Goal: Task Accomplishment & Management: Manage account settings

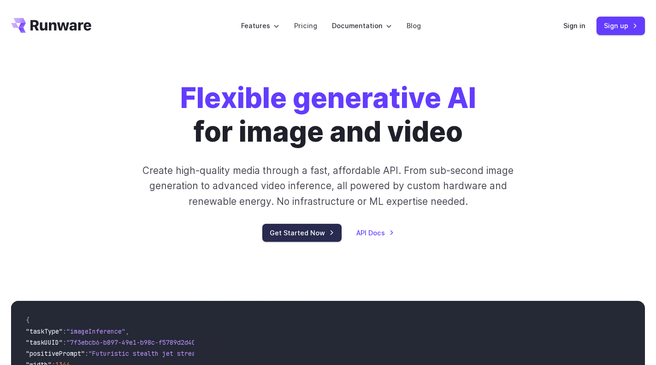
click at [326, 232] on link "Get Started Now" at bounding box center [301, 233] width 79 height 18
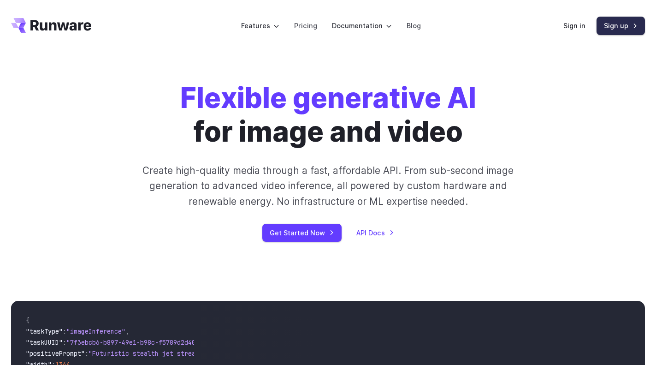
click at [622, 27] on link "Sign up" at bounding box center [621, 26] width 48 height 18
click at [628, 27] on link "Sign up" at bounding box center [621, 26] width 48 height 18
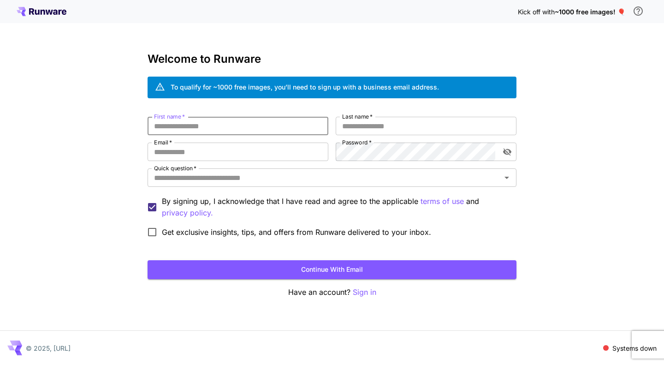
click at [288, 134] on input "First name   *" at bounding box center [238, 126] width 181 height 18
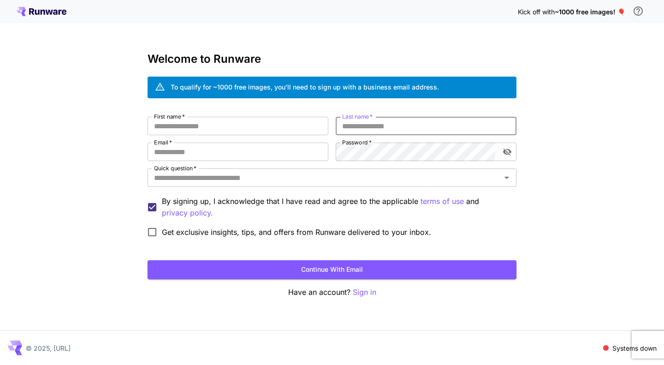
click at [378, 130] on input "Last name   *" at bounding box center [426, 126] width 181 height 18
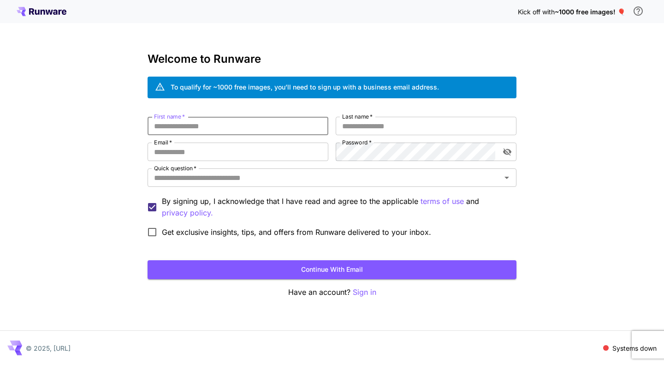
click at [285, 125] on input "First name   *" at bounding box center [238, 126] width 181 height 18
type input "**"
click at [42, 14] on icon at bounding box center [42, 11] width 50 height 9
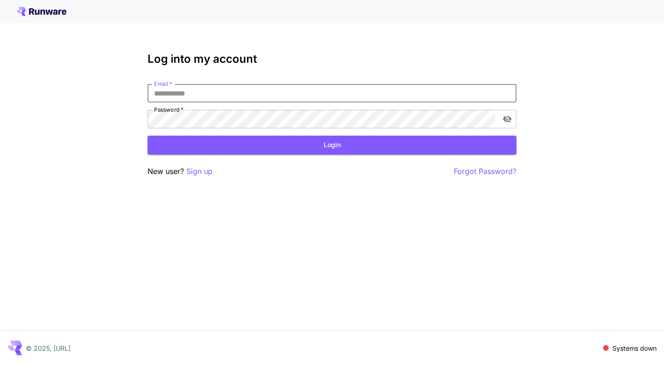
click at [215, 97] on input "Email   *" at bounding box center [332, 93] width 369 height 18
click at [193, 176] on p "Sign up" at bounding box center [199, 172] width 26 height 12
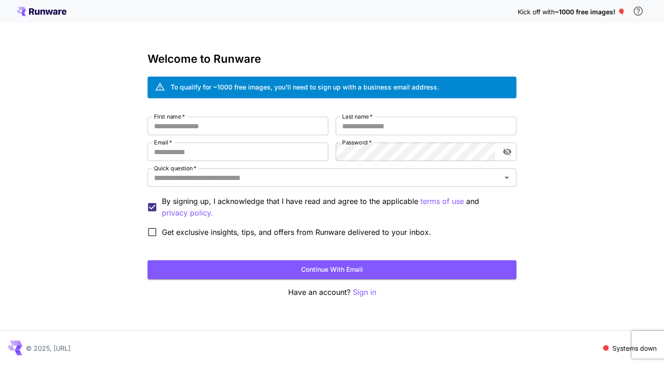
click at [52, 15] on icon at bounding box center [42, 11] width 50 height 9
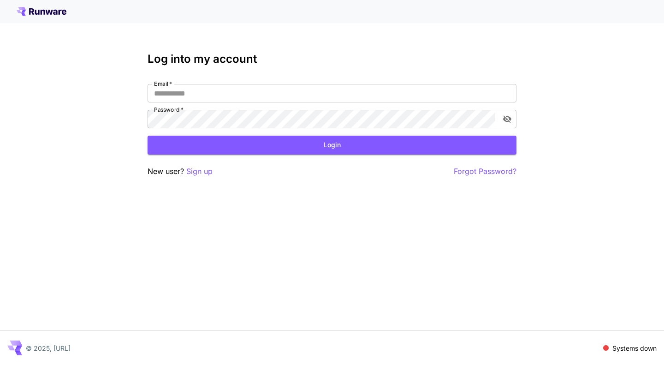
click at [52, 15] on icon at bounding box center [42, 11] width 50 height 9
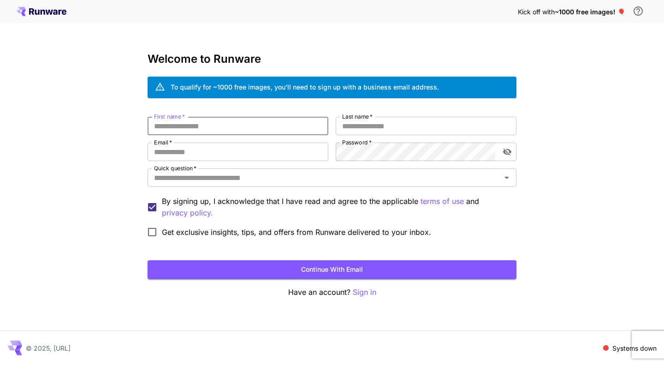
click at [265, 129] on input "First name   *" at bounding box center [238, 126] width 181 height 18
type input "*****"
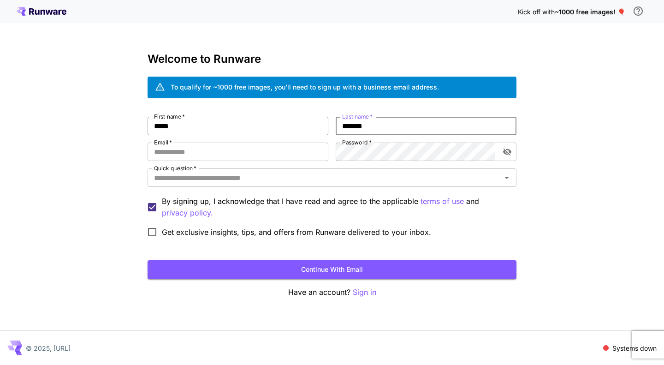
type input "*******"
type input "**********"
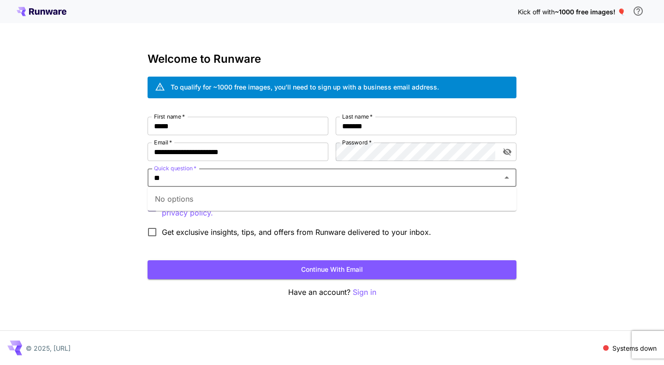
type input "*"
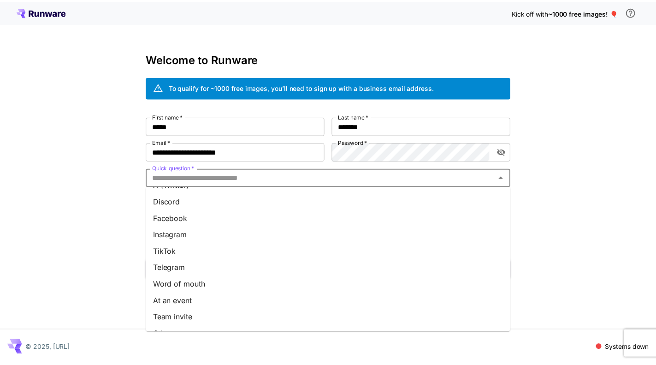
scroll to position [110, 0]
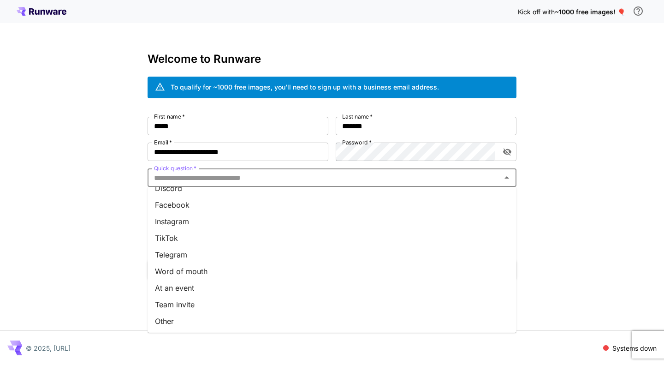
click at [403, 316] on li "Other" at bounding box center [332, 321] width 369 height 17
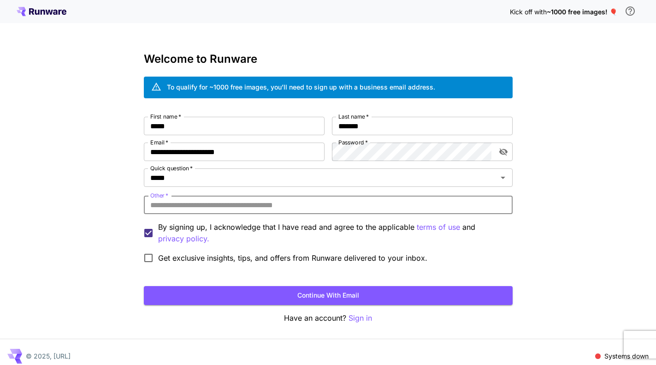
click at [493, 209] on input "Other   *" at bounding box center [328, 204] width 369 height 18
type input "*"
type input "**********"
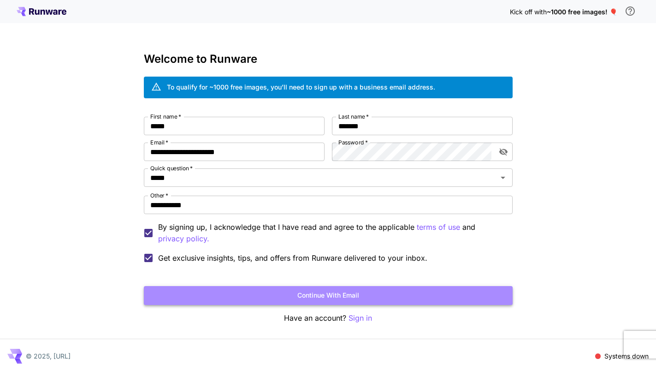
click at [203, 290] on button "Continue with email" at bounding box center [328, 295] width 369 height 19
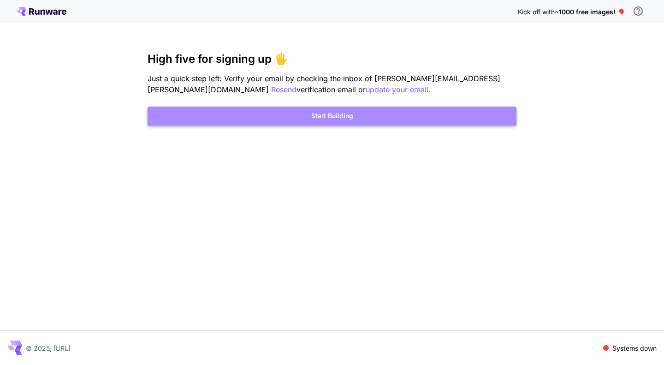
click at [363, 119] on button "Start Building" at bounding box center [332, 116] width 369 height 19
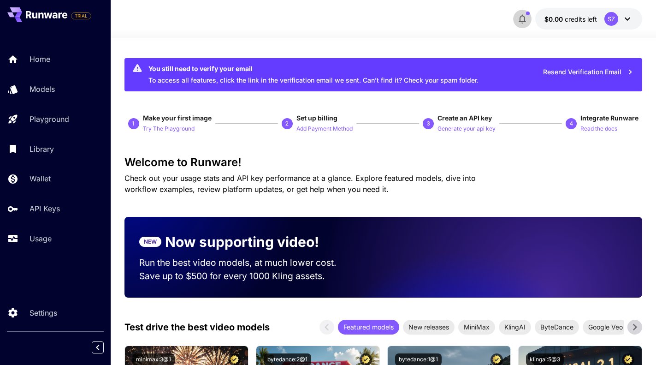
click at [527, 22] on icon "button" at bounding box center [522, 18] width 11 height 11
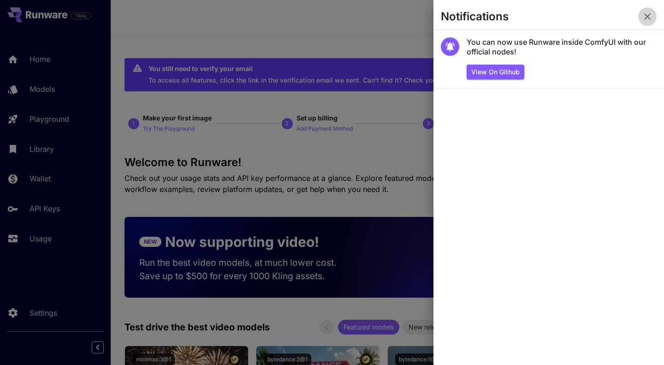
click at [650, 16] on icon "button" at bounding box center [647, 16] width 11 height 11
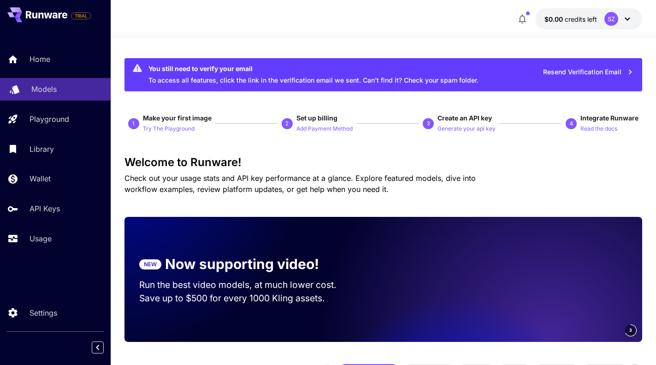
click at [69, 87] on div "Models" at bounding box center [67, 88] width 72 height 11
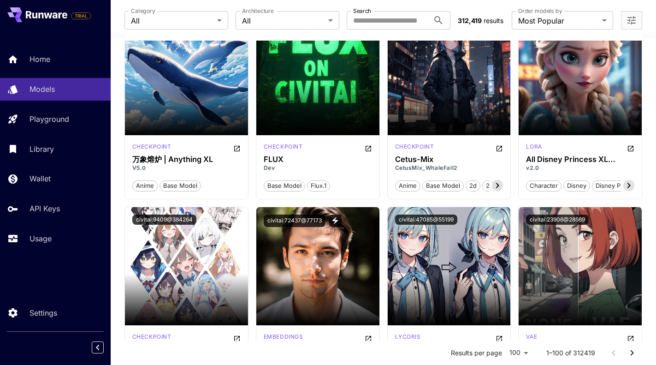
scroll to position [3513, 0]
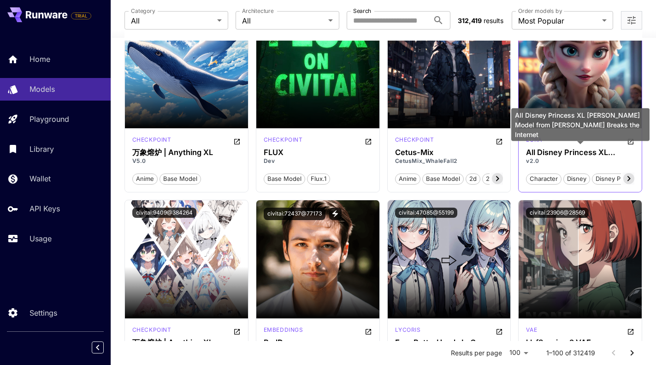
click at [545, 152] on h3 "All Disney Princess XL LoRA Model from Ralph Breaks the Internet" at bounding box center [580, 152] width 108 height 9
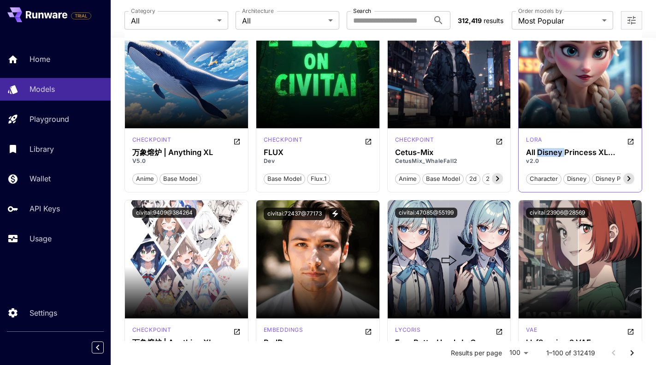
click at [629, 173] on icon at bounding box center [628, 178] width 11 height 11
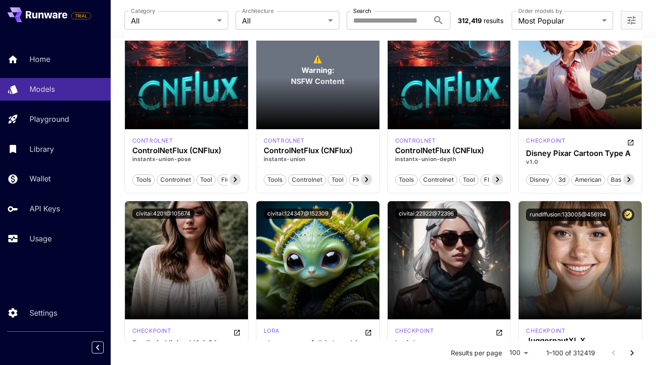
scroll to position [4541, 0]
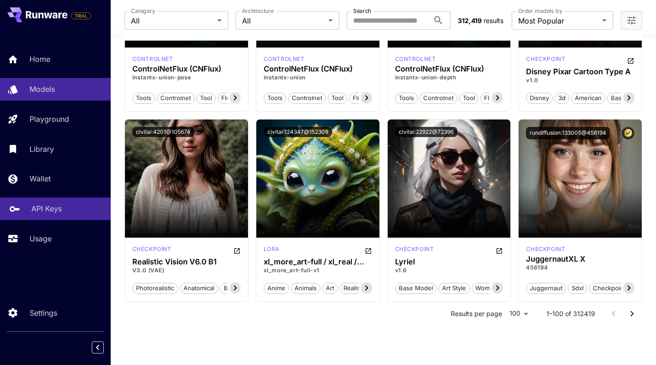
click at [52, 210] on p "API Keys" at bounding box center [46, 208] width 30 height 11
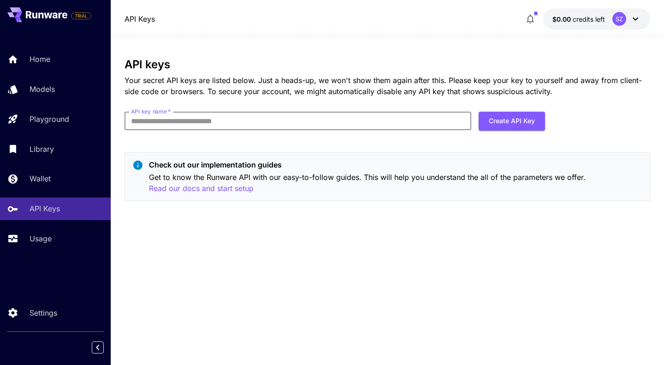
click at [330, 123] on input "API key name   *" at bounding box center [297, 121] width 347 height 18
type input "**********"
drag, startPoint x: 223, startPoint y: 190, endPoint x: 295, endPoint y: 223, distance: 78.8
click at [295, 223] on div "**********" at bounding box center [387, 201] width 526 height 286
click at [245, 185] on p "Read our docs and start setup" at bounding box center [201, 189] width 105 height 12
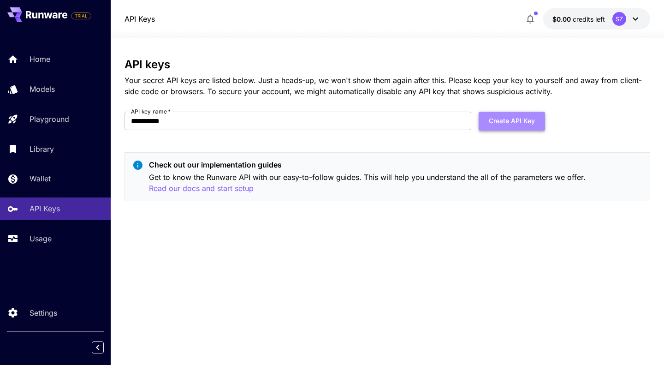
click at [512, 122] on button "Create API Key" at bounding box center [512, 121] width 66 height 19
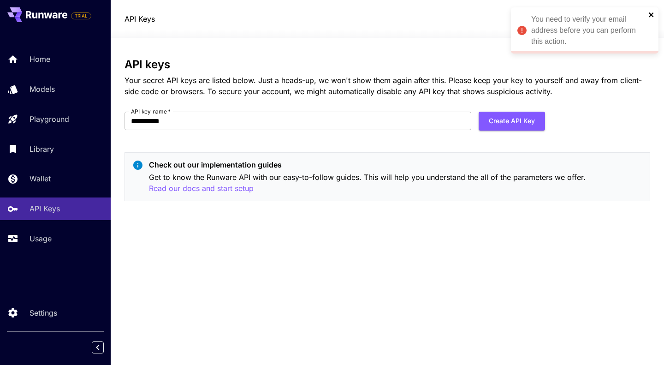
click at [651, 16] on icon "close" at bounding box center [651, 14] width 6 height 7
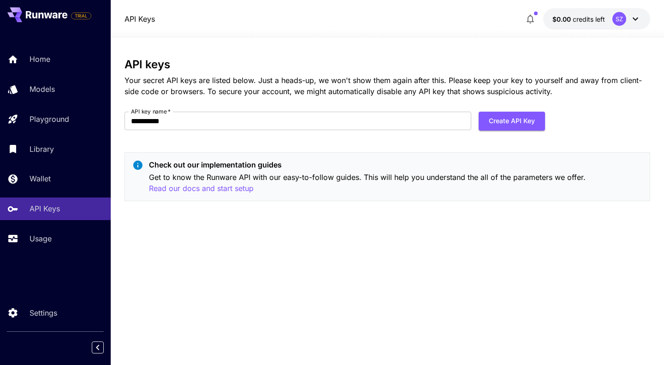
click at [532, 15] on icon "button" at bounding box center [530, 18] width 11 height 11
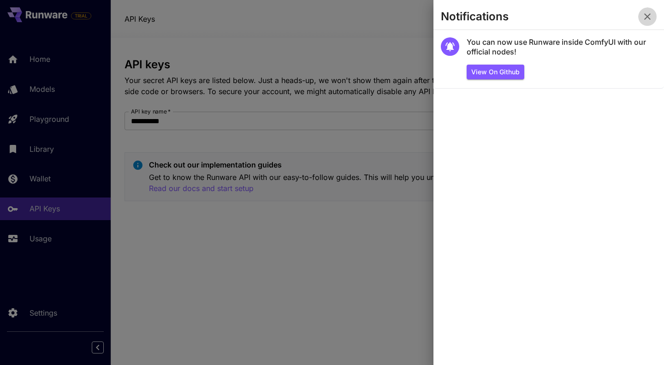
click at [648, 15] on icon "button" at bounding box center [647, 16] width 6 height 6
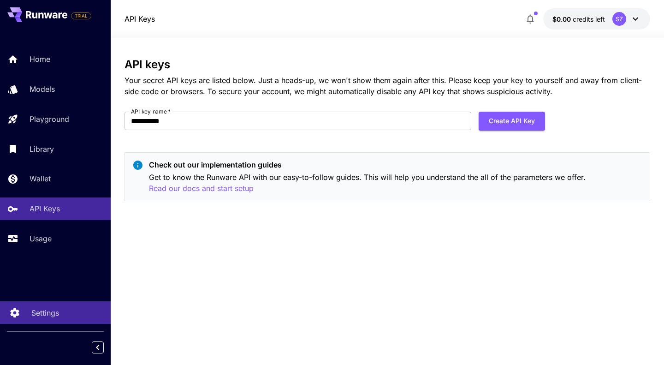
click at [55, 310] on p "Settings" at bounding box center [45, 312] width 28 height 11
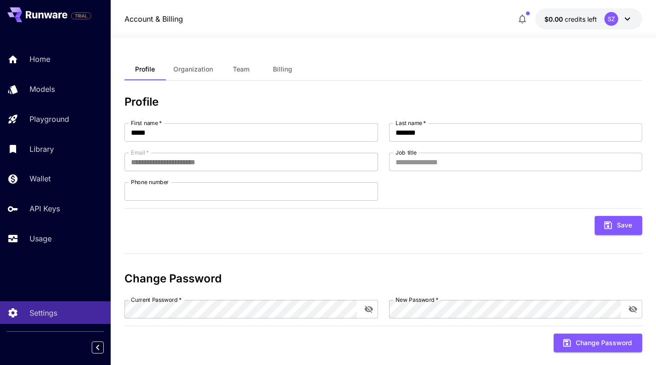
click at [589, 12] on button "$0.00 credits left SZ" at bounding box center [588, 18] width 107 height 21
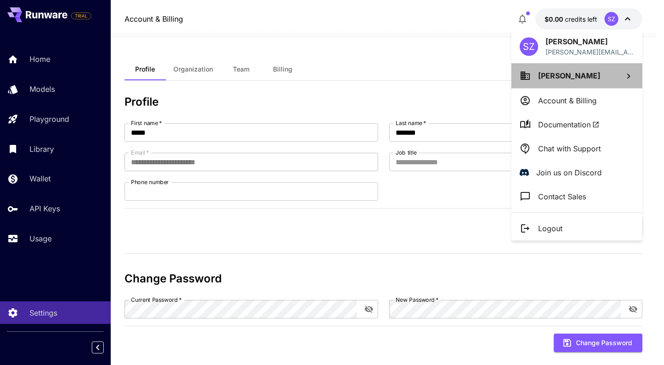
click at [609, 71] on li "Samer Zakaria" at bounding box center [576, 75] width 131 height 25
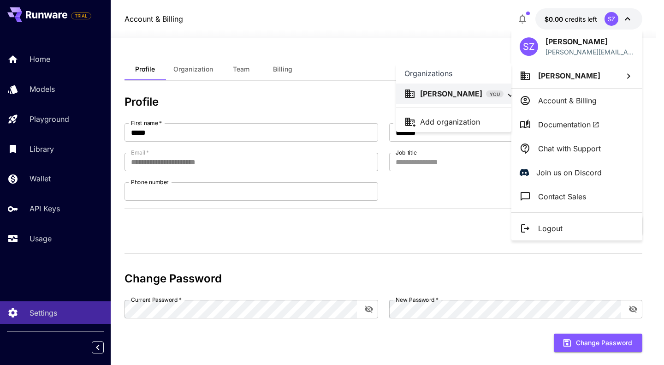
click at [592, 100] on div at bounding box center [332, 182] width 664 height 365
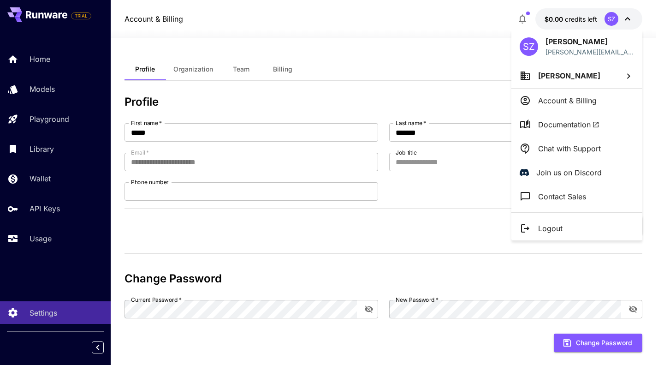
click at [59, 56] on div at bounding box center [332, 182] width 664 height 365
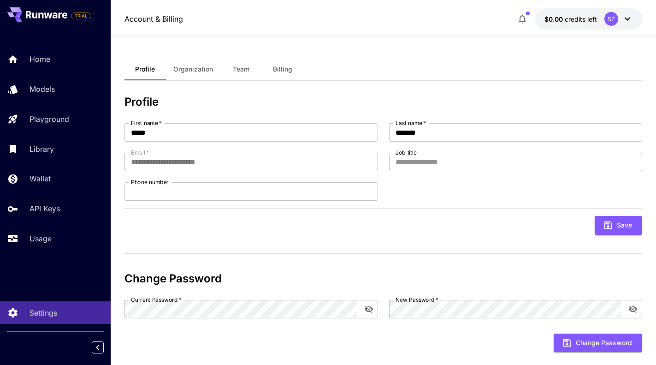
click at [46, 59] on p "Home" at bounding box center [40, 58] width 21 height 11
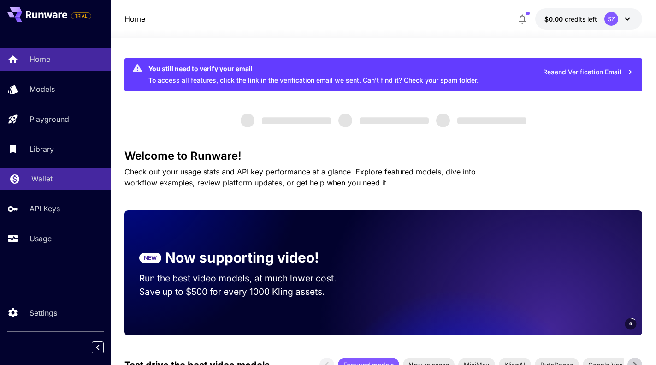
click at [52, 180] on p "Wallet" at bounding box center [41, 178] width 21 height 11
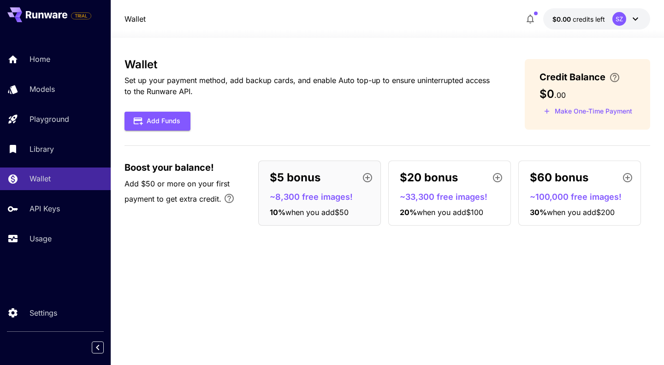
click at [371, 178] on icon "button" at bounding box center [367, 177] width 11 height 11
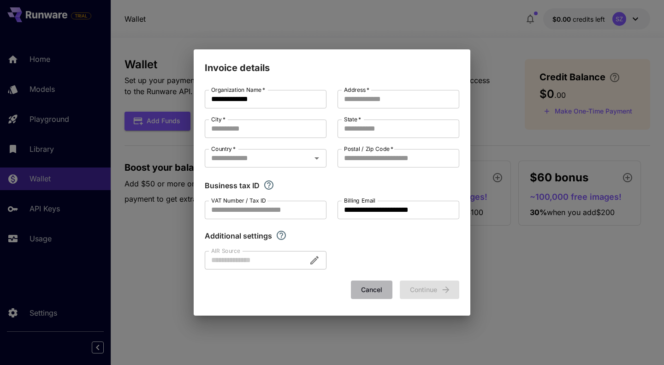
click at [375, 287] on button "Cancel" at bounding box center [371, 289] width 41 height 19
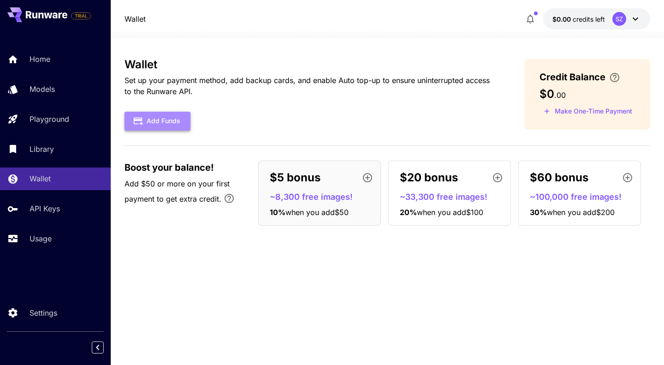
click at [166, 121] on button "Add Funds" at bounding box center [157, 121] width 66 height 19
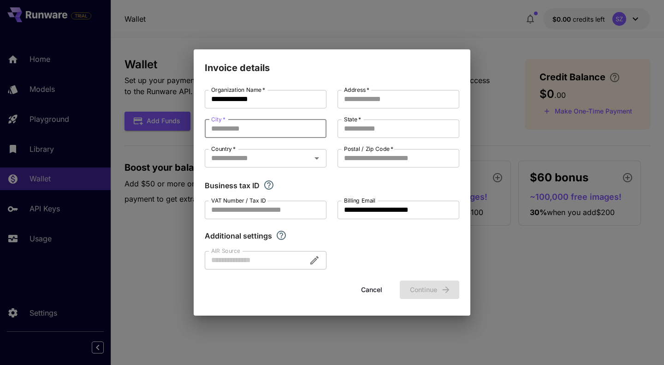
click at [308, 136] on input "City   *" at bounding box center [266, 128] width 122 height 18
type input "******"
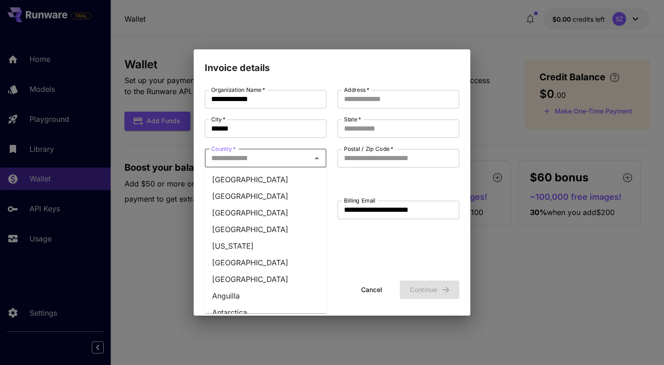
click at [292, 162] on input "Country   *" at bounding box center [257, 158] width 101 height 13
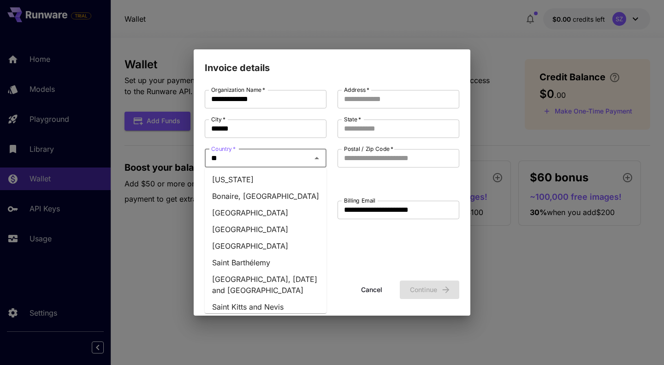
type input "***"
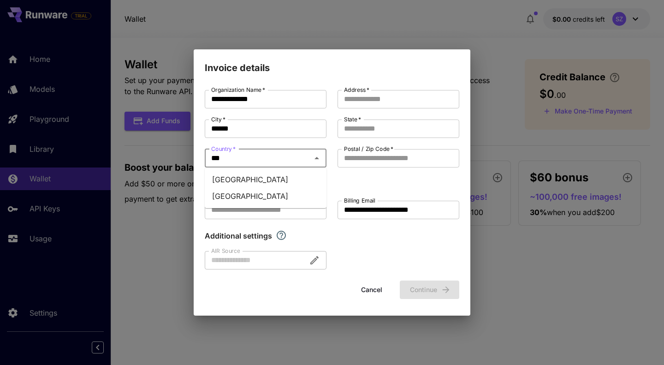
click at [243, 196] on li "Saudi Arabia" at bounding box center [266, 196] width 122 height 17
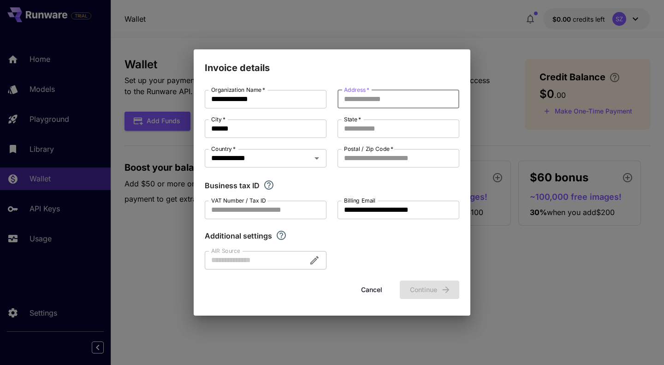
click at [397, 107] on input "Address   *" at bounding box center [399, 99] width 122 height 18
type input "**********"
click at [397, 127] on input "State   *" at bounding box center [399, 128] width 122 height 18
type input "*****"
click at [390, 166] on input "Postal / Zip Code   *" at bounding box center [399, 158] width 122 height 18
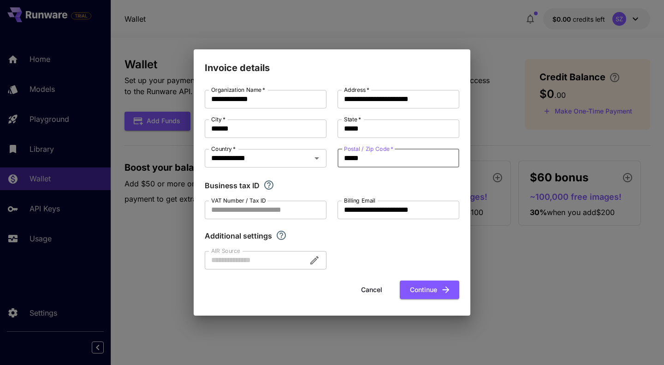
type input "*****"
click at [314, 262] on div at bounding box center [266, 260] width 122 height 18
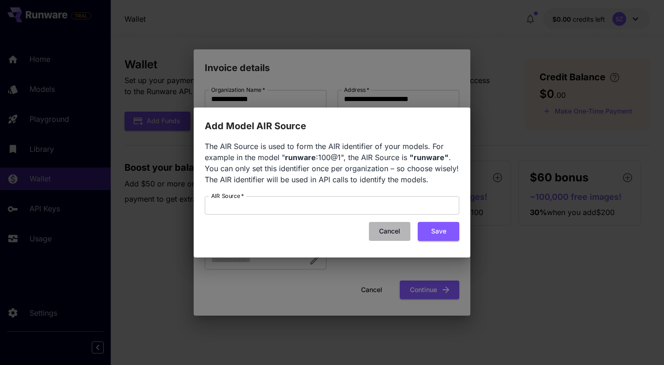
click at [396, 228] on button "Cancel" at bounding box center [389, 231] width 41 height 19
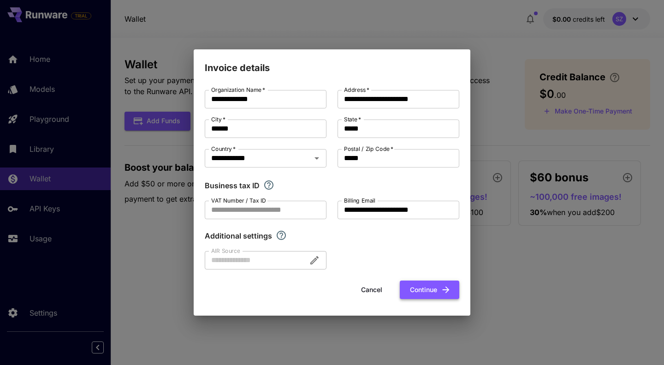
click at [432, 286] on button "Continue" at bounding box center [429, 289] width 59 height 19
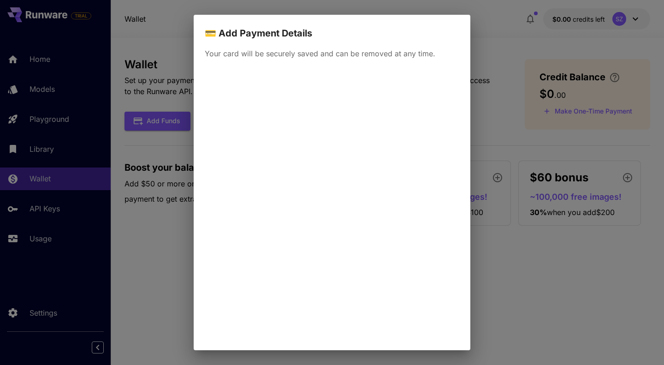
drag, startPoint x: 461, startPoint y: 279, endPoint x: 468, endPoint y: 327, distance: 48.1
click at [468, 327] on div "Your card will be securely saved and can be removed at any time. Edit invoice d…" at bounding box center [332, 195] width 277 height 309
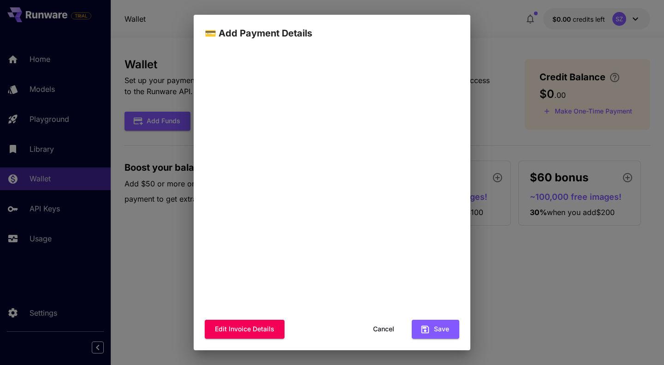
scroll to position [61, 0]
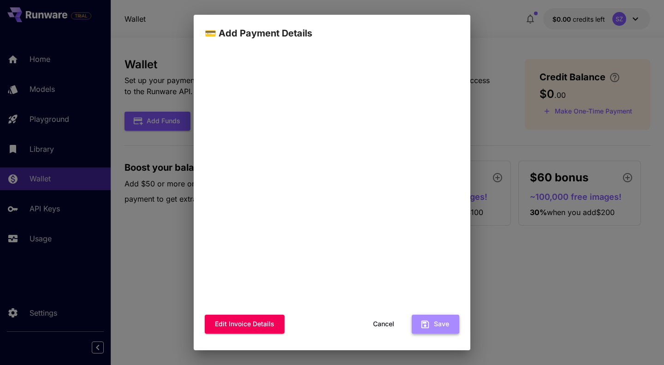
click at [430, 324] on button "Save" at bounding box center [435, 323] width 47 height 19
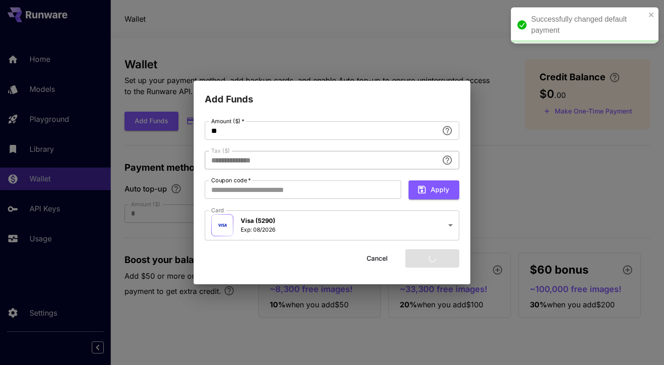
type input "****"
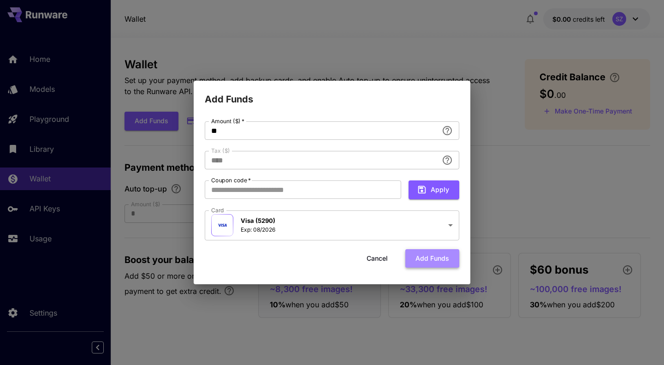
click at [438, 254] on button "Add funds" at bounding box center [432, 258] width 54 height 19
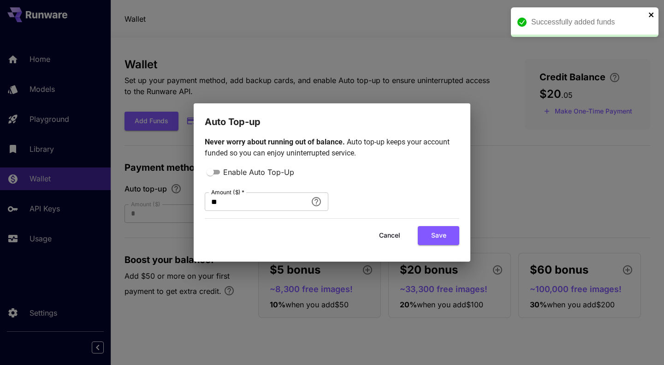
click at [652, 16] on icon "close" at bounding box center [651, 14] width 5 height 5
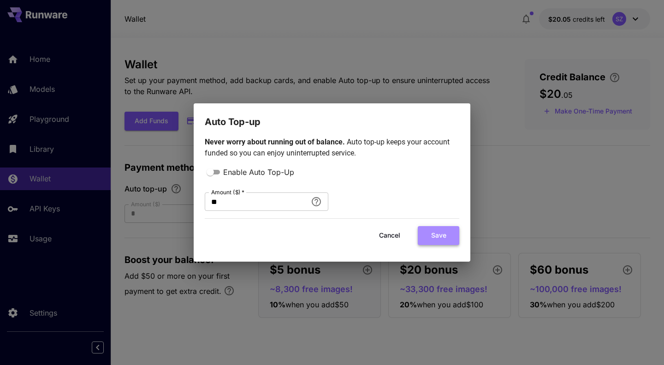
click at [438, 232] on button "Save" at bounding box center [438, 235] width 41 height 19
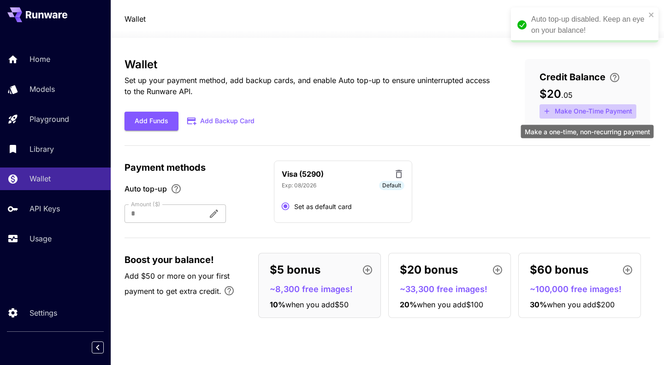
click at [594, 110] on button "Make One-Time Payment" at bounding box center [587, 111] width 97 height 14
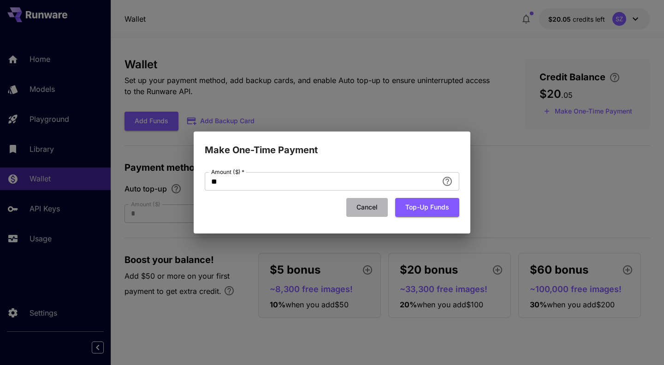
click at [368, 207] on button "Cancel" at bounding box center [366, 207] width 41 height 19
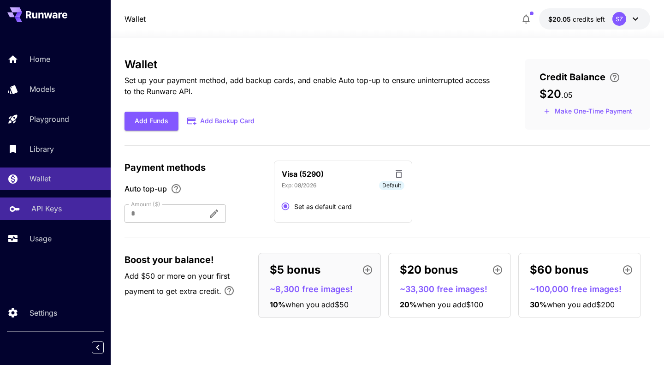
click at [66, 210] on div "API Keys" at bounding box center [67, 208] width 72 height 11
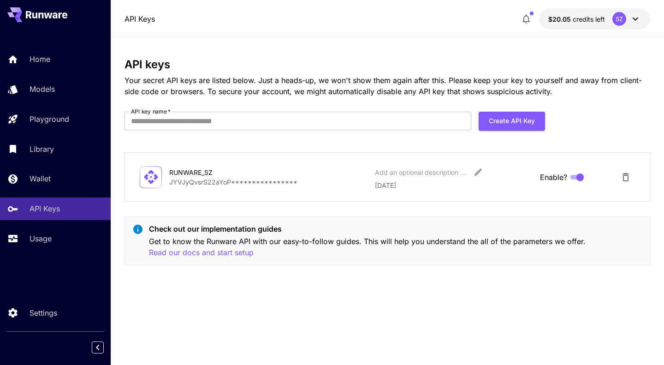
click at [285, 183] on p "**********" at bounding box center [268, 182] width 198 height 10
click at [481, 172] on icon "Edit" at bounding box center [478, 171] width 9 height 9
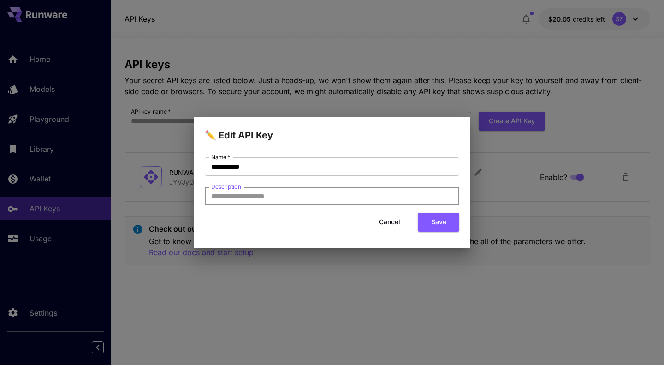
click at [373, 196] on input "Description" at bounding box center [332, 196] width 255 height 18
click at [396, 226] on button "Cancel" at bounding box center [389, 222] width 41 height 19
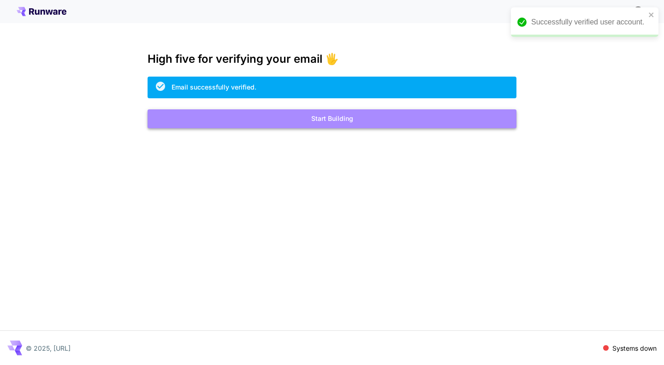
click at [354, 114] on button "Start Building" at bounding box center [332, 118] width 369 height 19
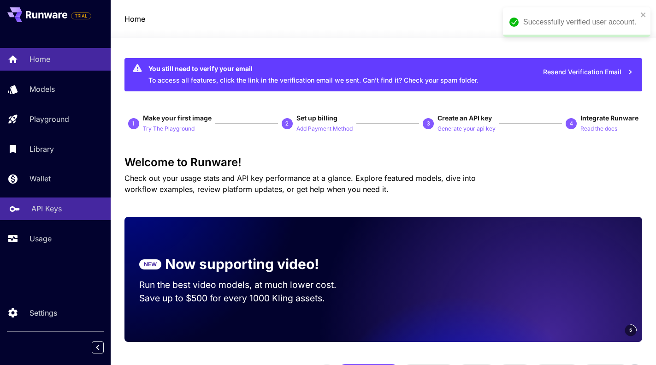
click at [57, 208] on p "API Keys" at bounding box center [46, 208] width 30 height 11
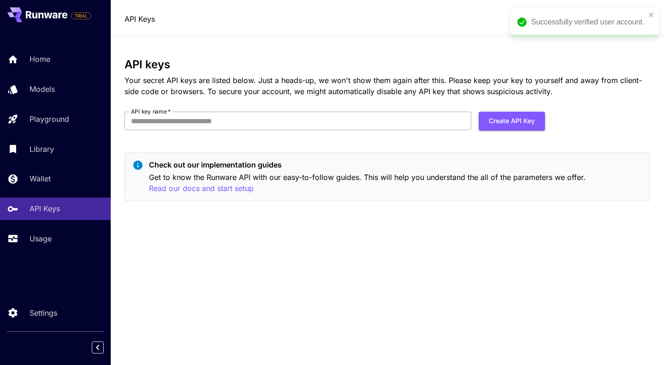
click at [196, 124] on input "API key name   *" at bounding box center [297, 121] width 347 height 18
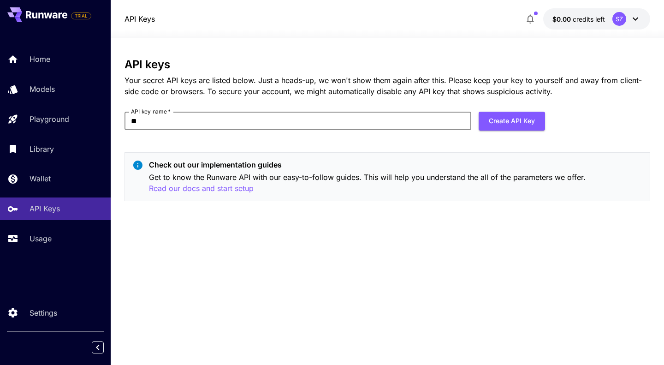
type input "*"
type input "**********"
click at [511, 121] on button "Create API Key" at bounding box center [512, 121] width 66 height 19
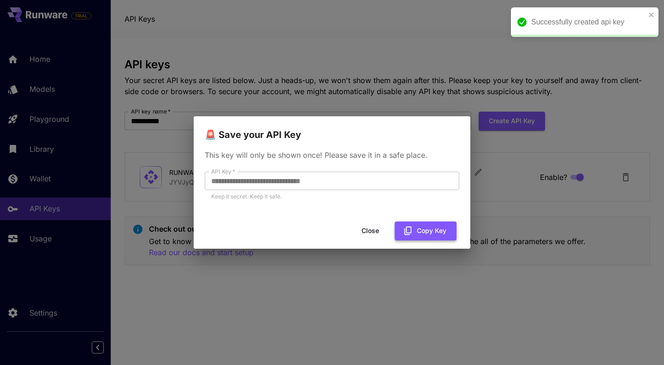
click at [418, 231] on button "Copy Key" at bounding box center [426, 230] width 62 height 19
